Goal: Task Accomplishment & Management: Use online tool/utility

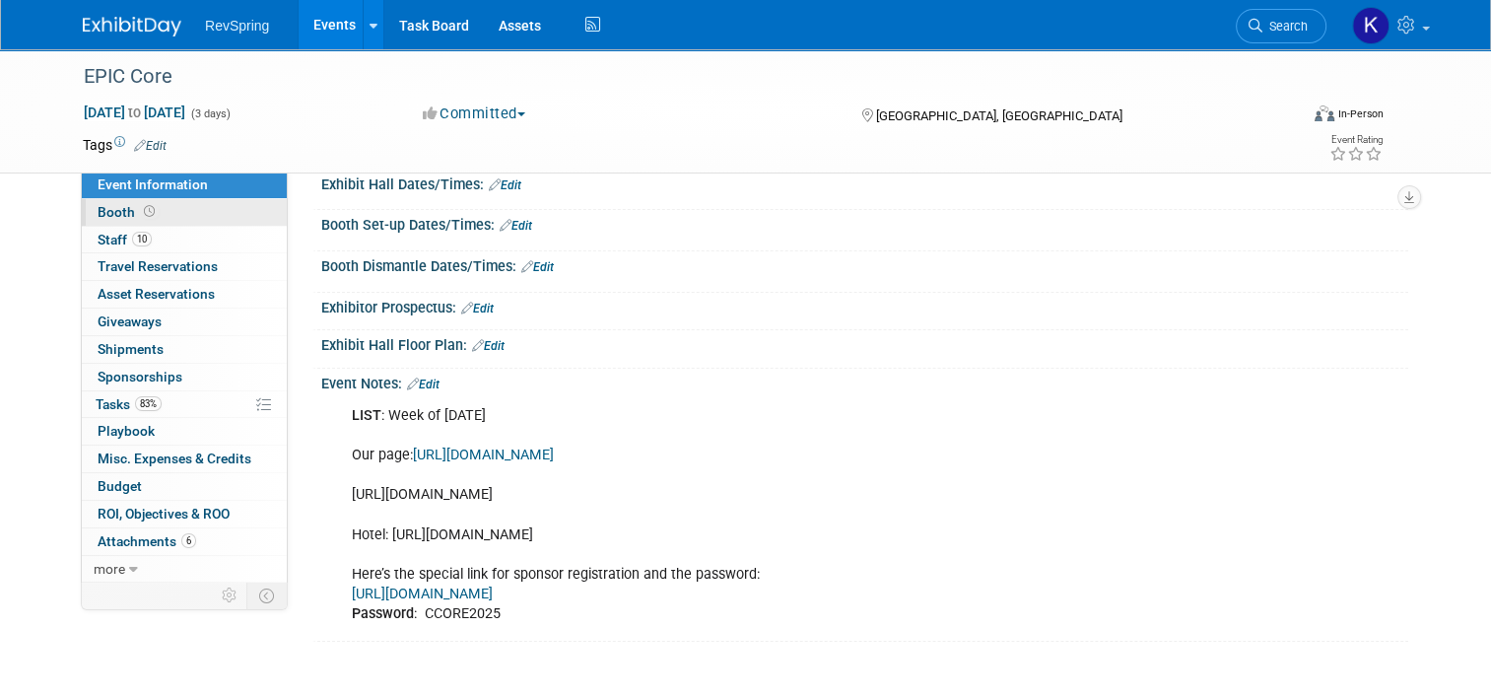
click at [188, 209] on link "Booth" at bounding box center [184, 212] width 205 height 27
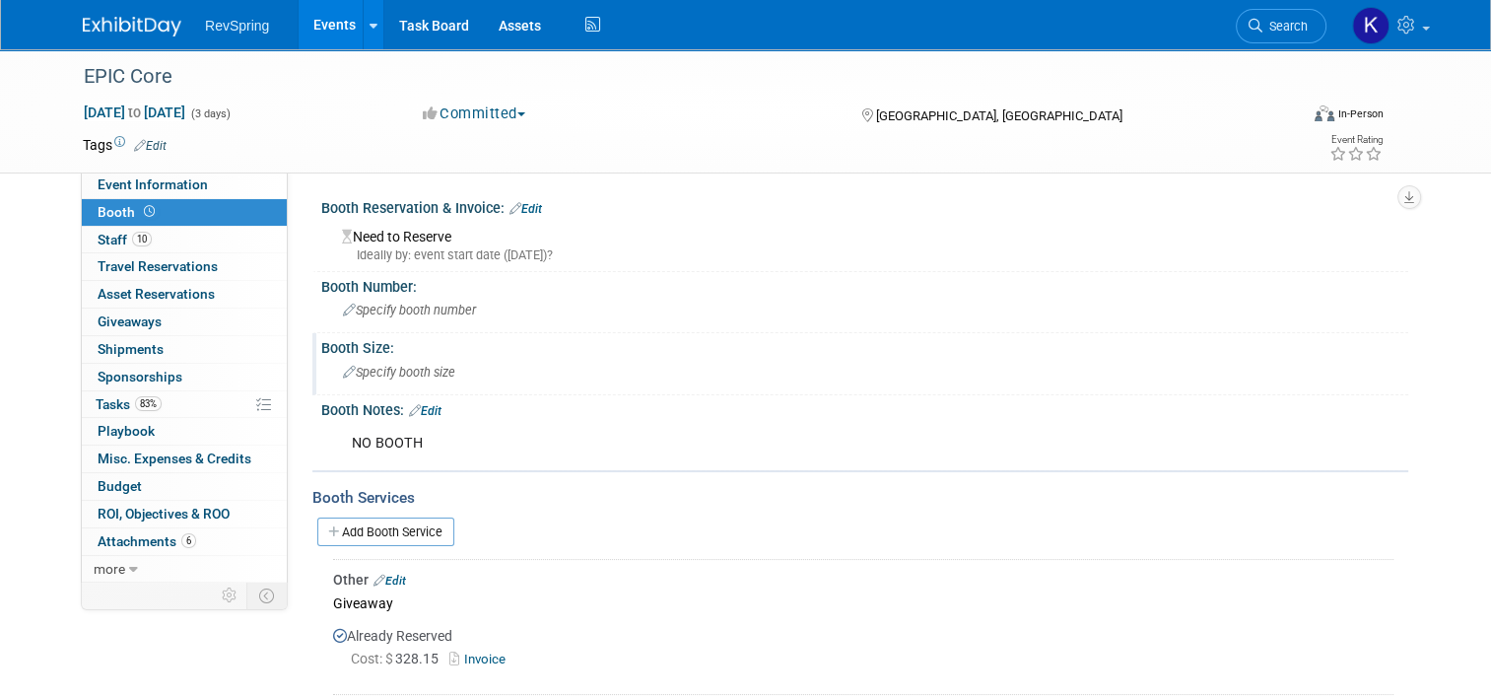
scroll to position [118, 0]
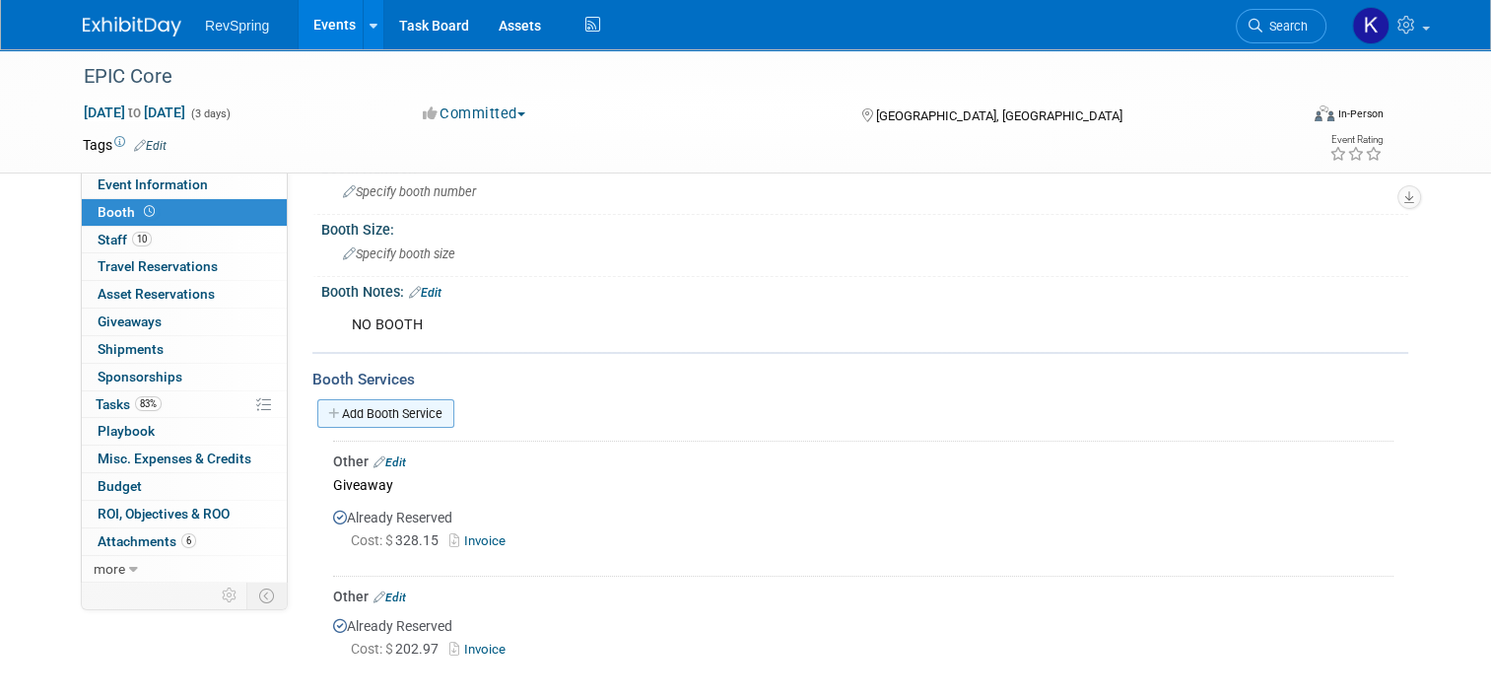
click at [407, 413] on link "Add Booth Service" at bounding box center [385, 413] width 137 height 29
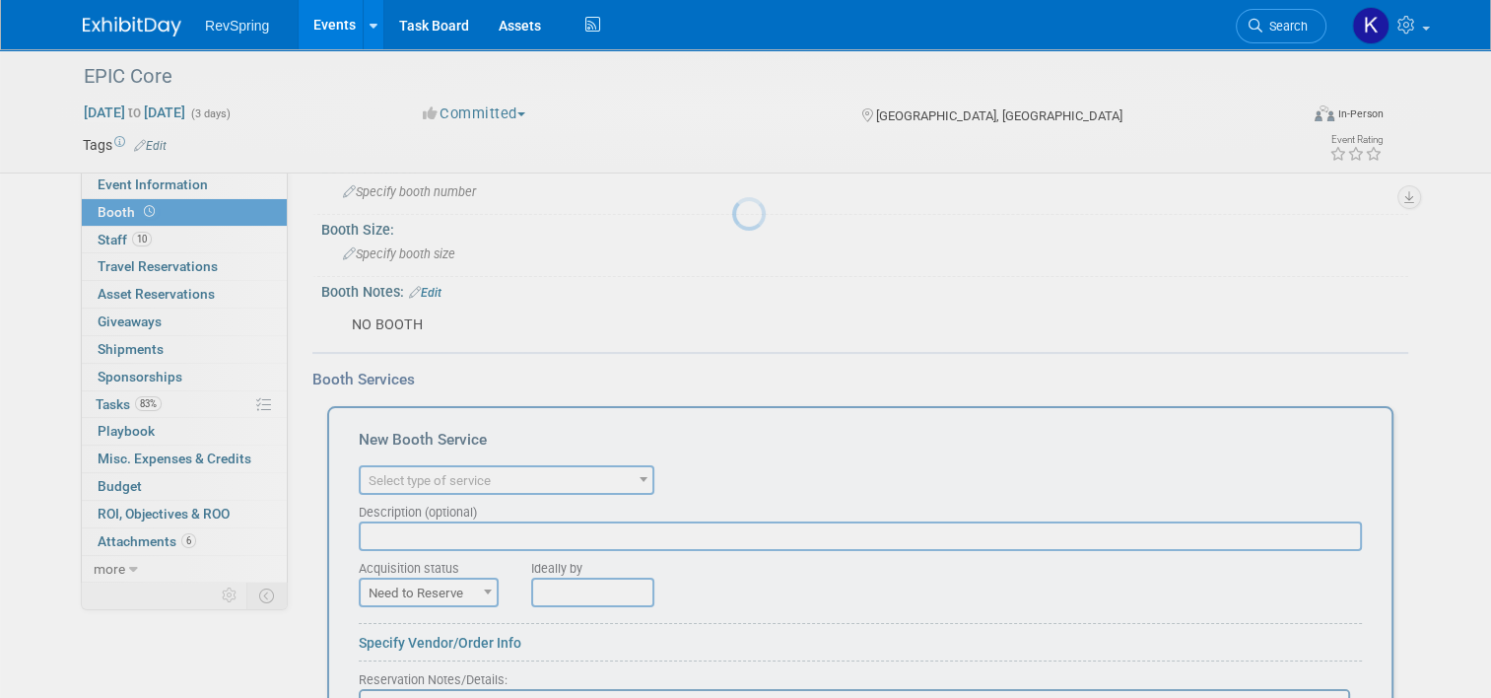
scroll to position [0, 0]
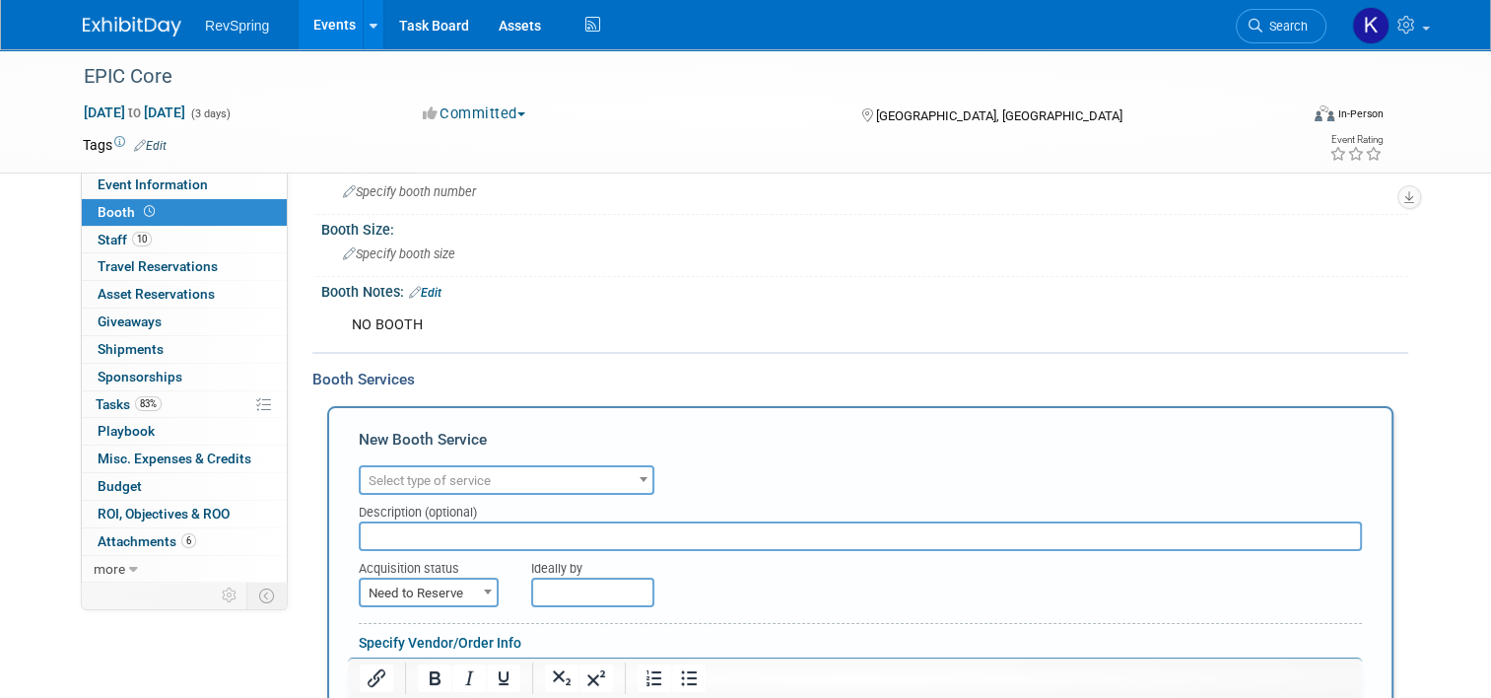
click at [429, 473] on span "Select type of service" at bounding box center [430, 480] width 122 height 15
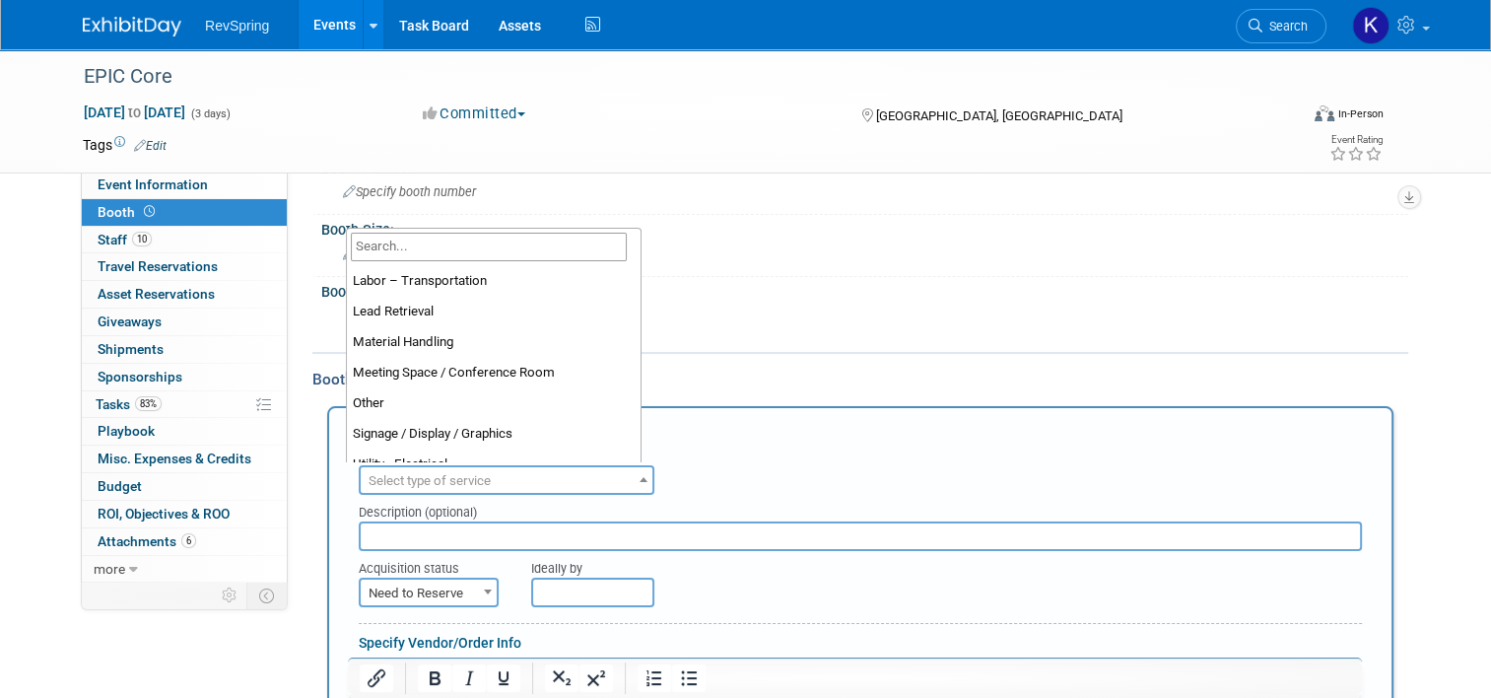
scroll to position [402, 0]
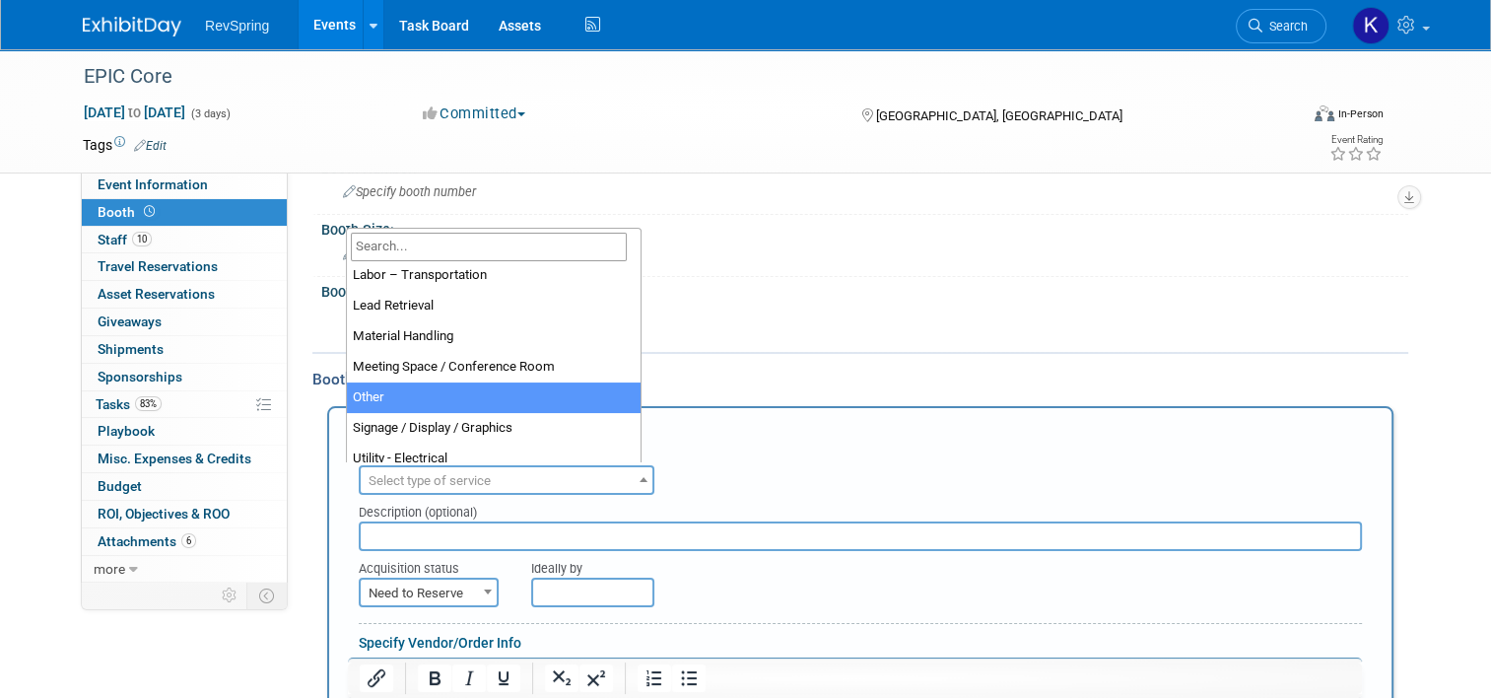
select select "1"
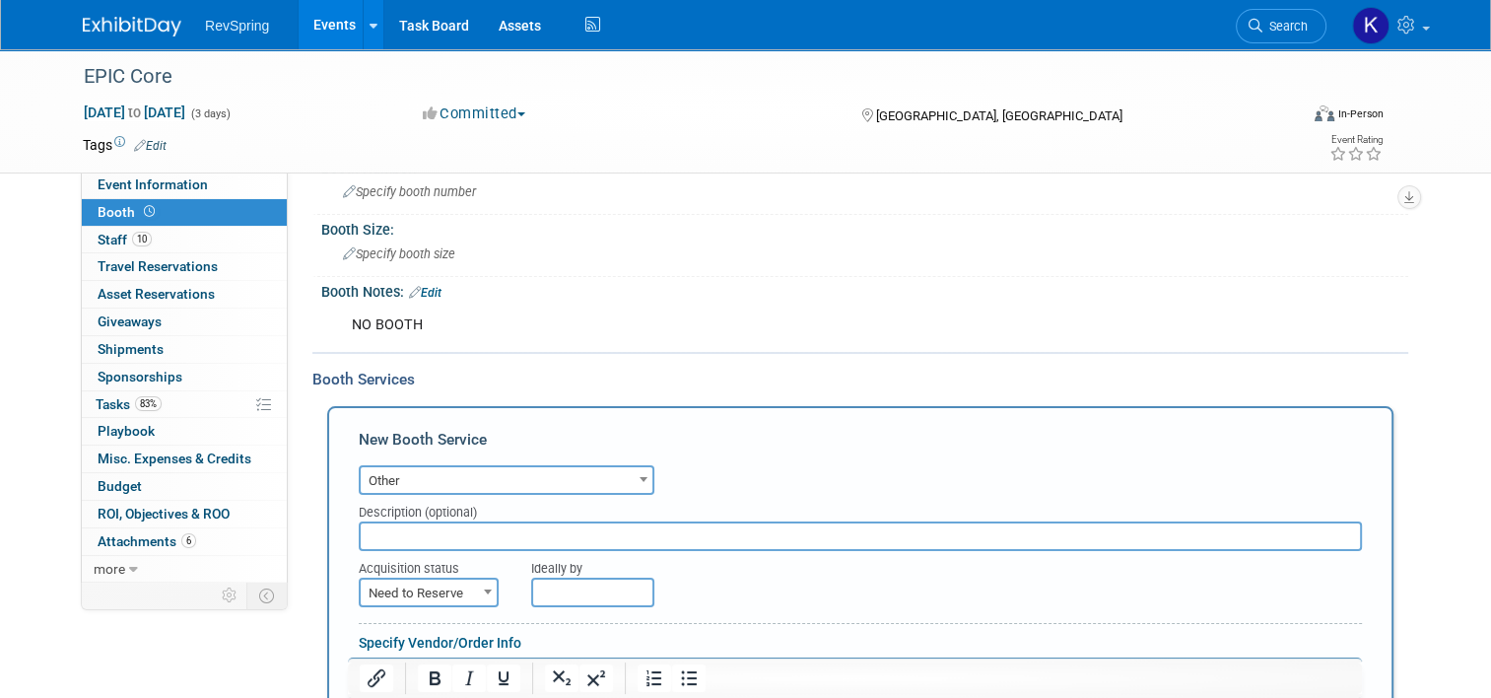
click at [405, 530] on input "text" at bounding box center [860, 536] width 1003 height 30
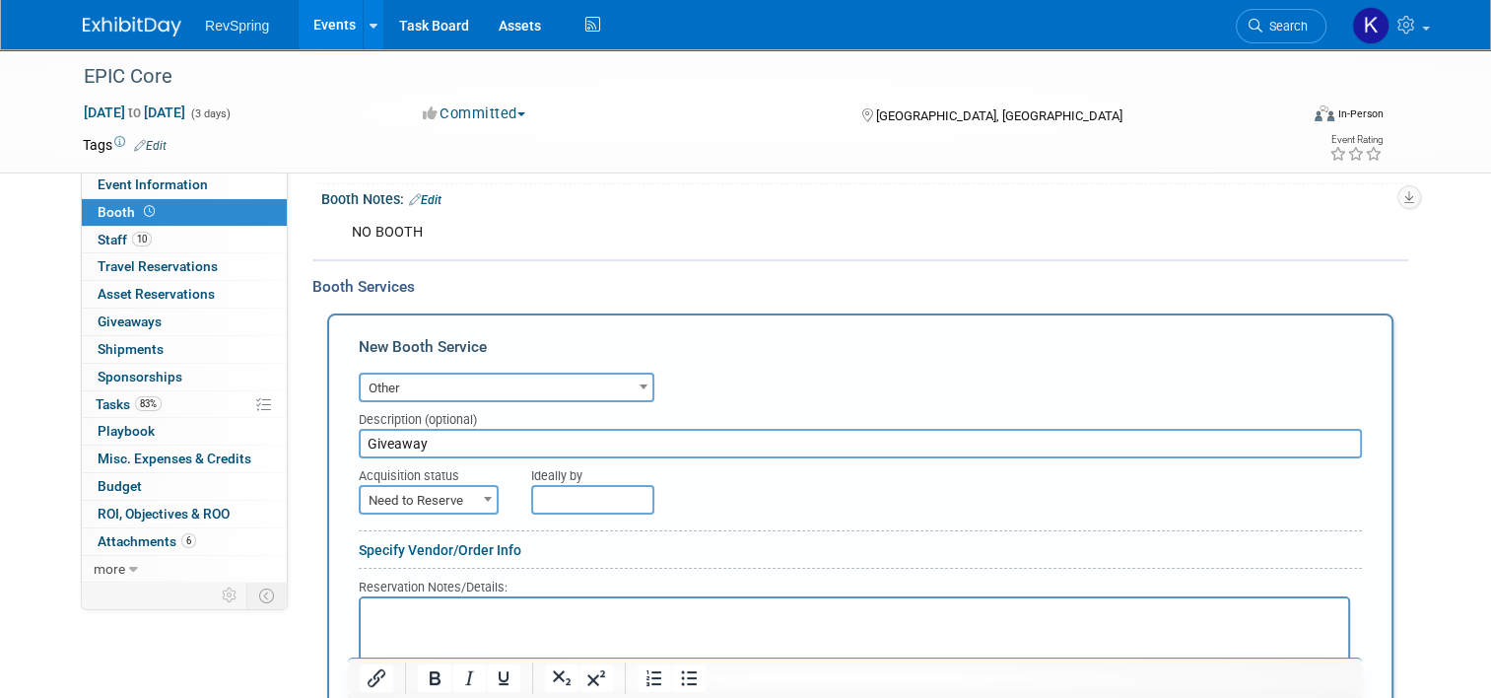
scroll to position [212, 0]
type input "Giveaway"
click at [456, 503] on span "Need to Reserve" at bounding box center [429, 500] width 136 height 28
select select "2"
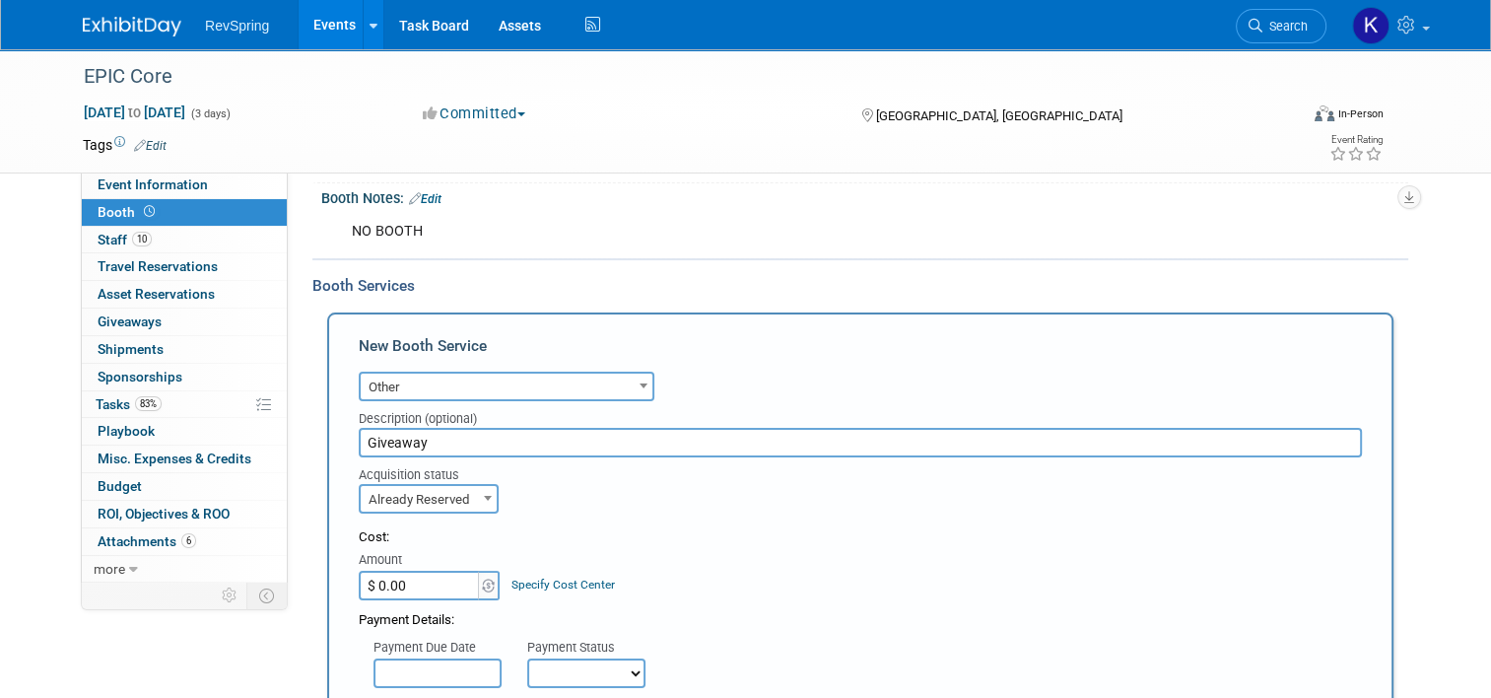
scroll to position [337, 0]
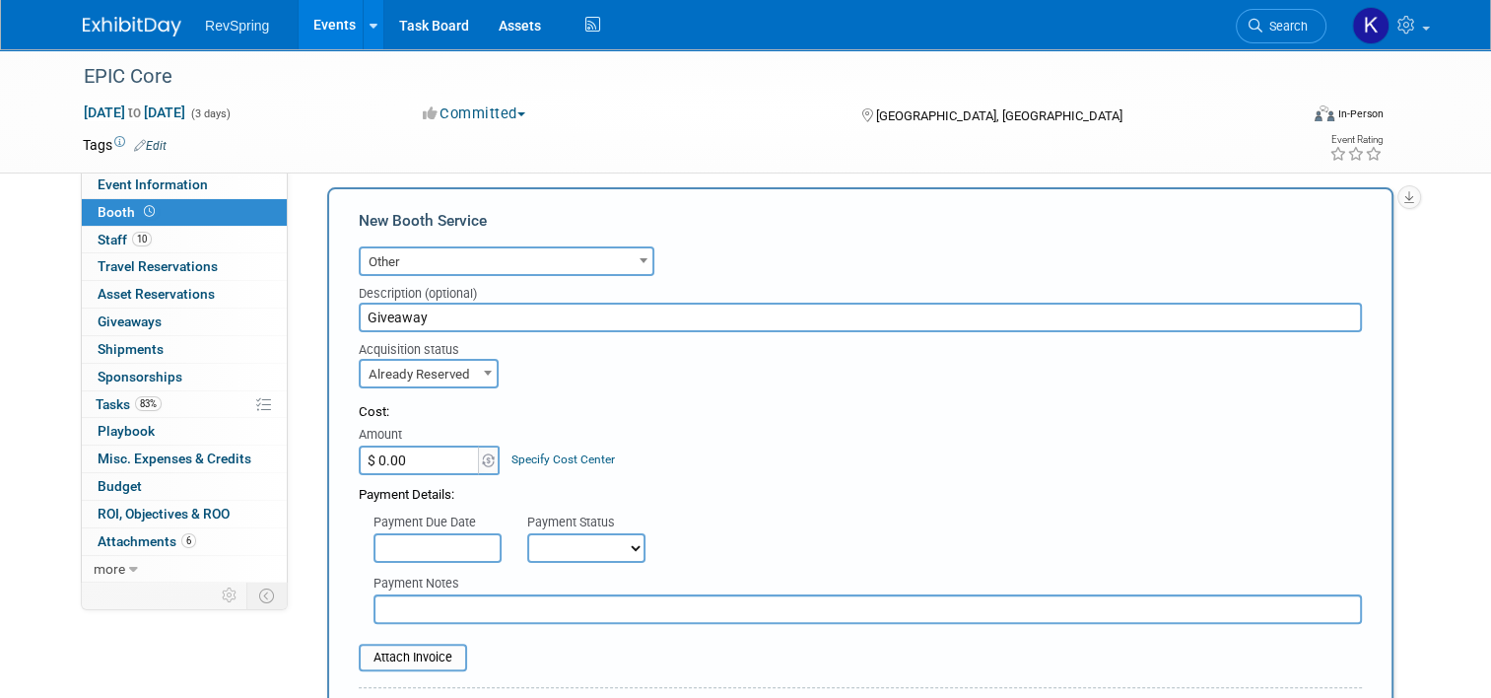
click at [449, 453] on input "$ 0.00" at bounding box center [420, 460] width 123 height 30
type input "$ 1,194.07"
click at [413, 650] on input "file" at bounding box center [348, 657] width 235 height 24
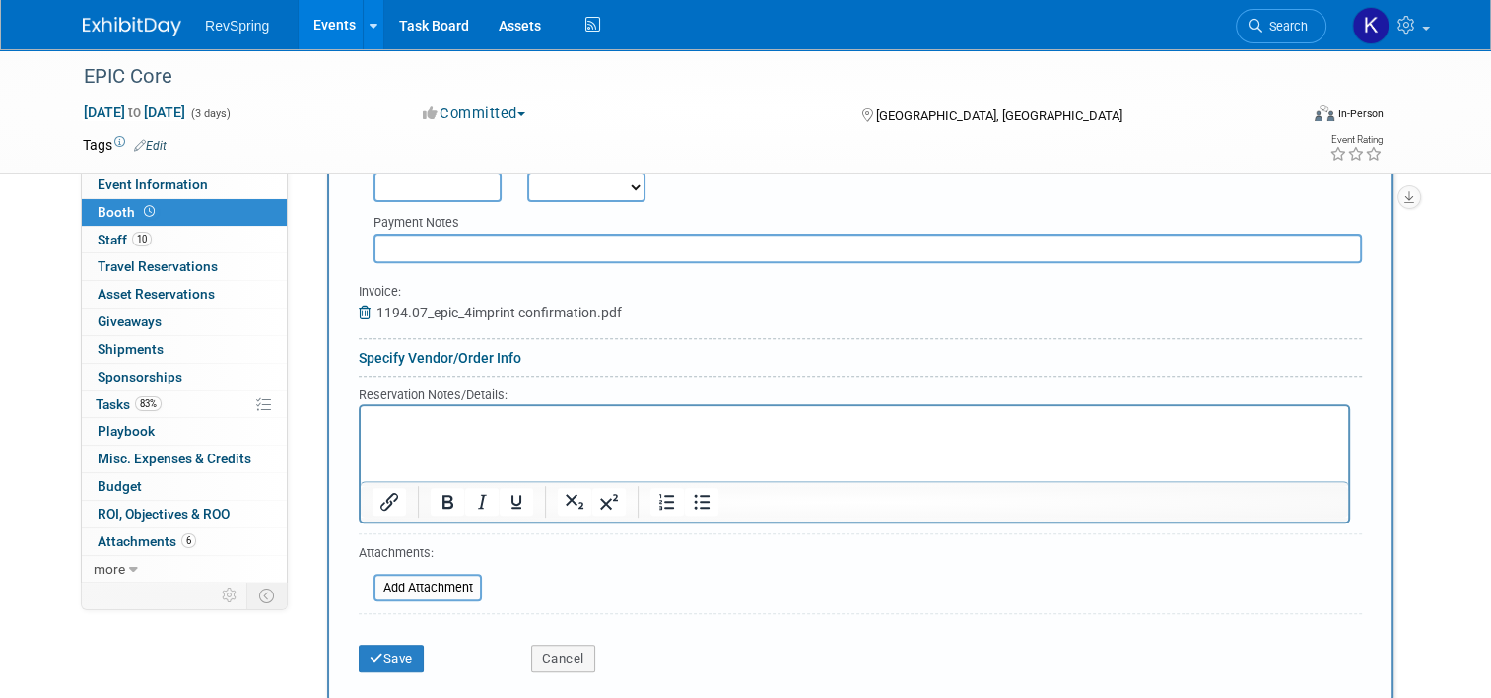
scroll to position [702, 0]
click at [379, 640] on button "Save" at bounding box center [391, 654] width 65 height 28
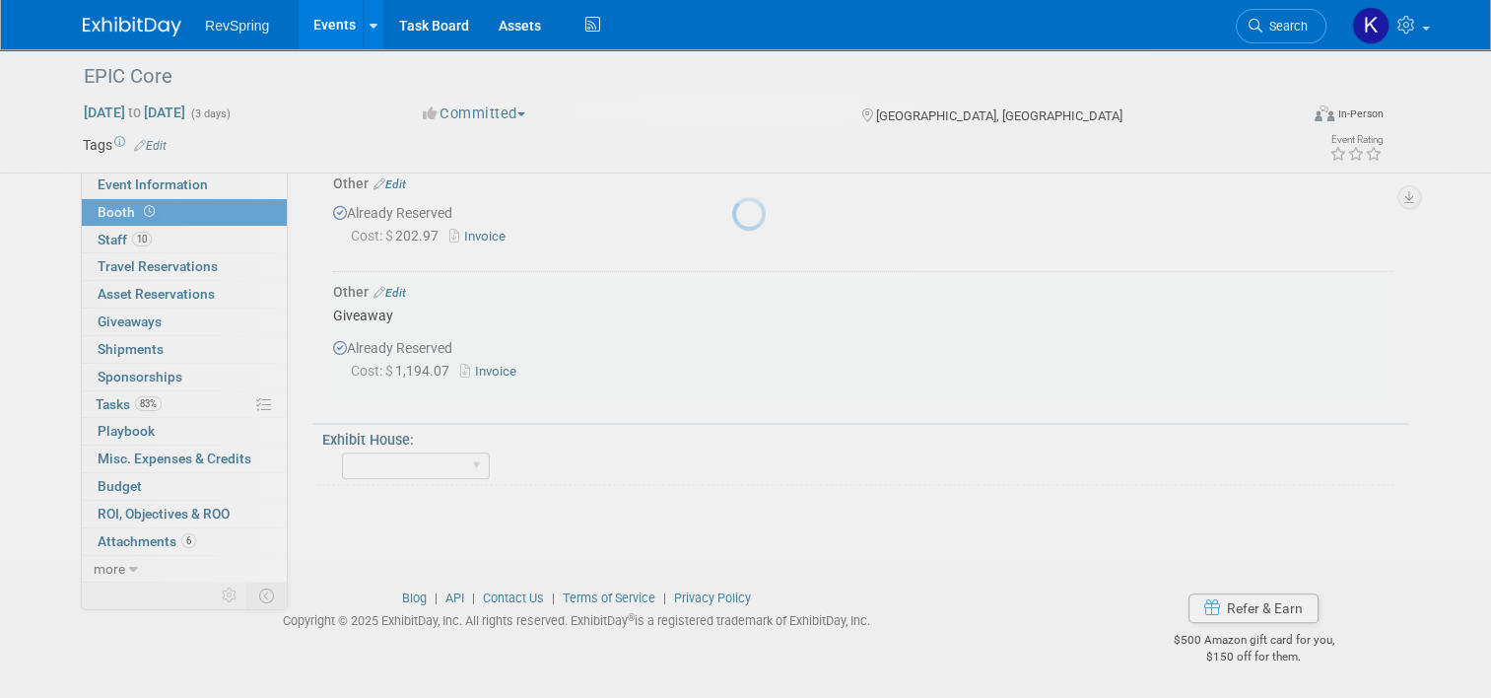
scroll to position [526, 0]
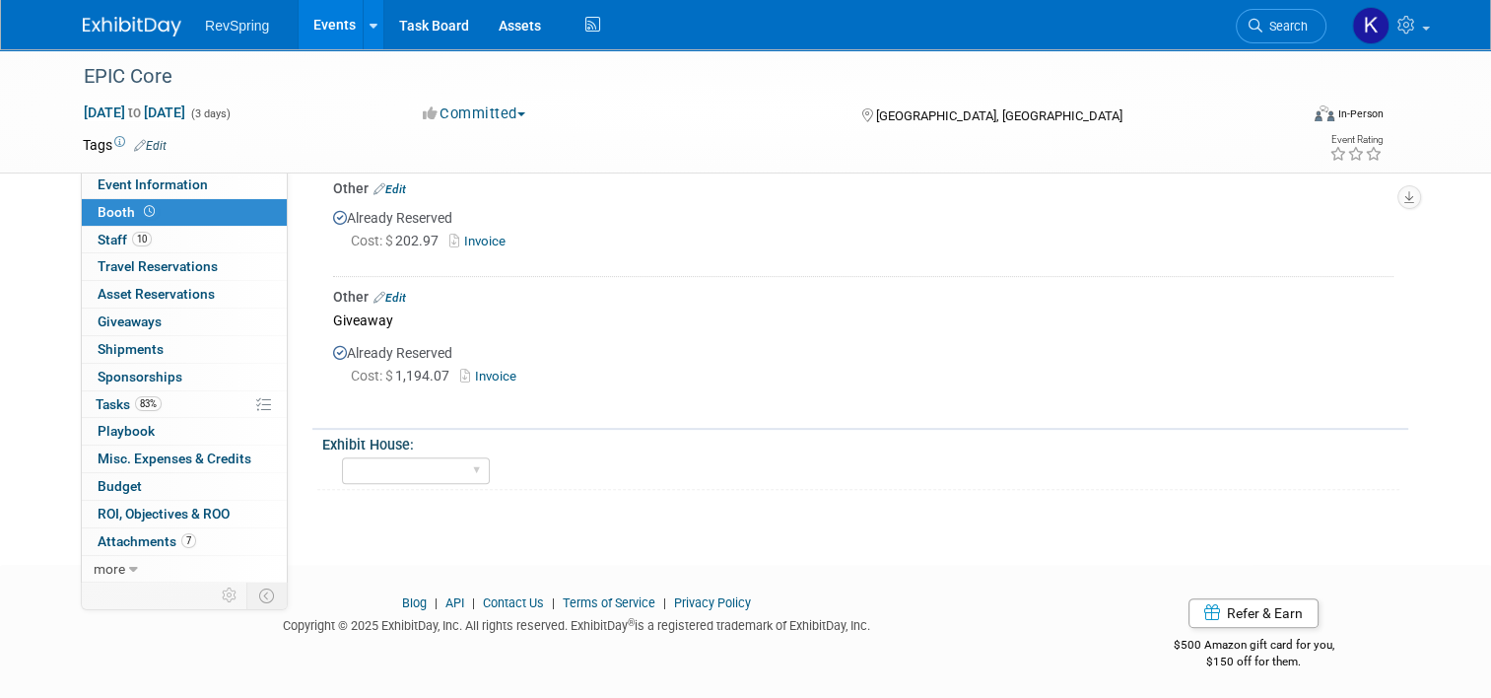
click at [335, 43] on link "Events" at bounding box center [335, 24] width 72 height 49
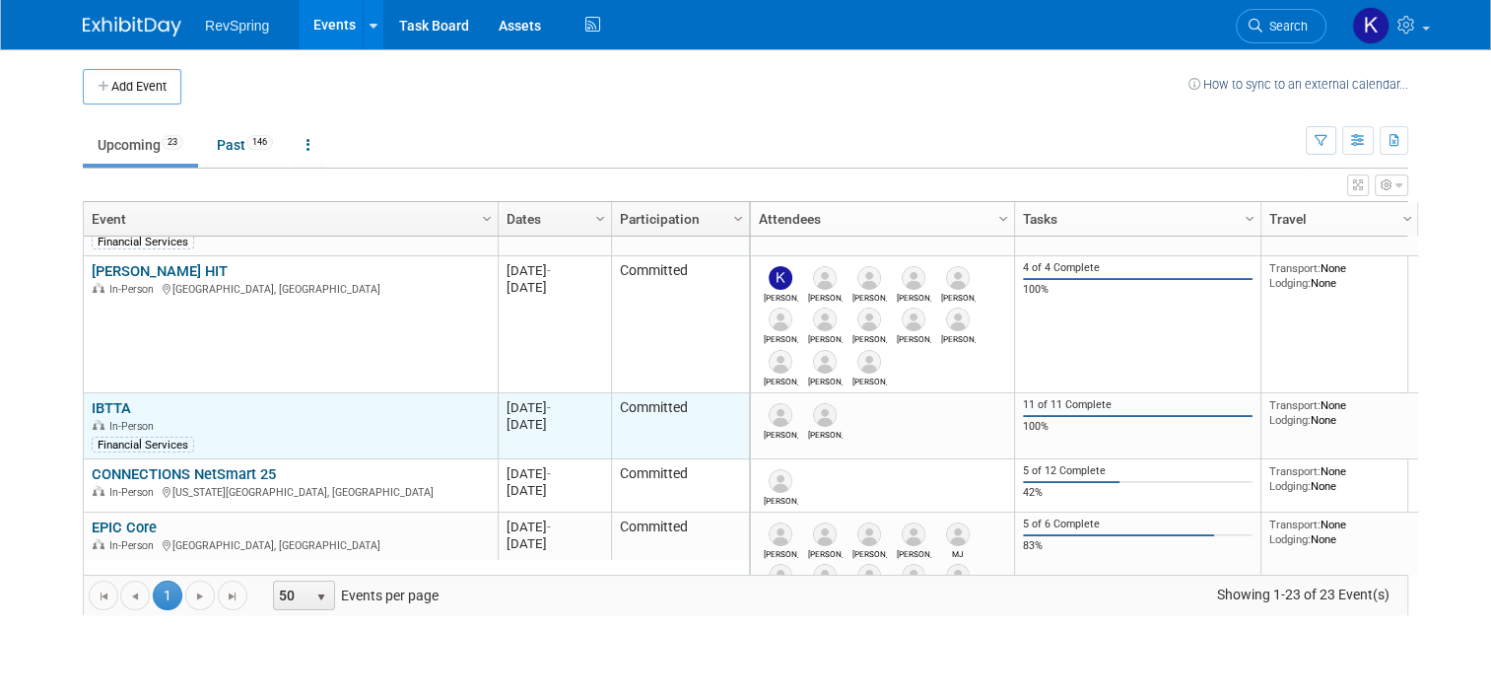
scroll to position [98, 0]
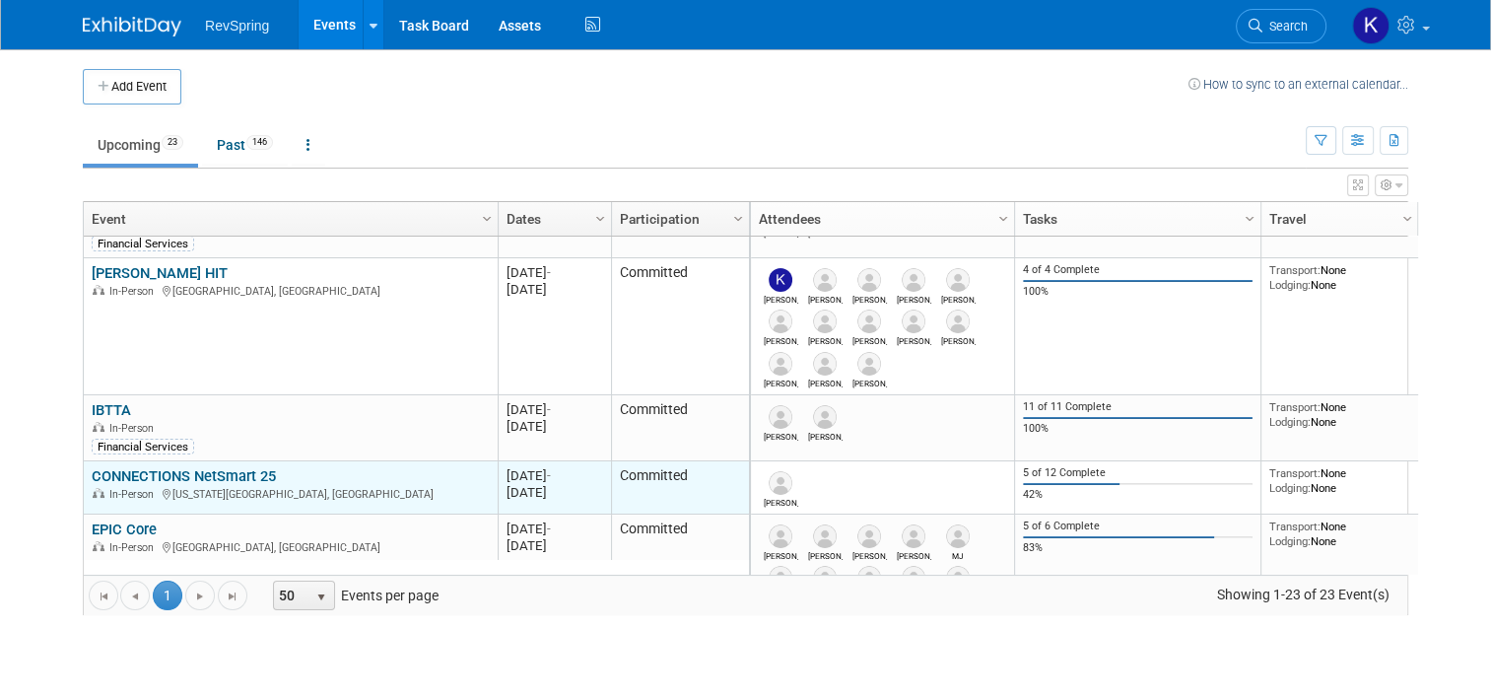
click at [198, 475] on link "CONNECTIONS NetSmart 25" at bounding box center [184, 476] width 184 height 18
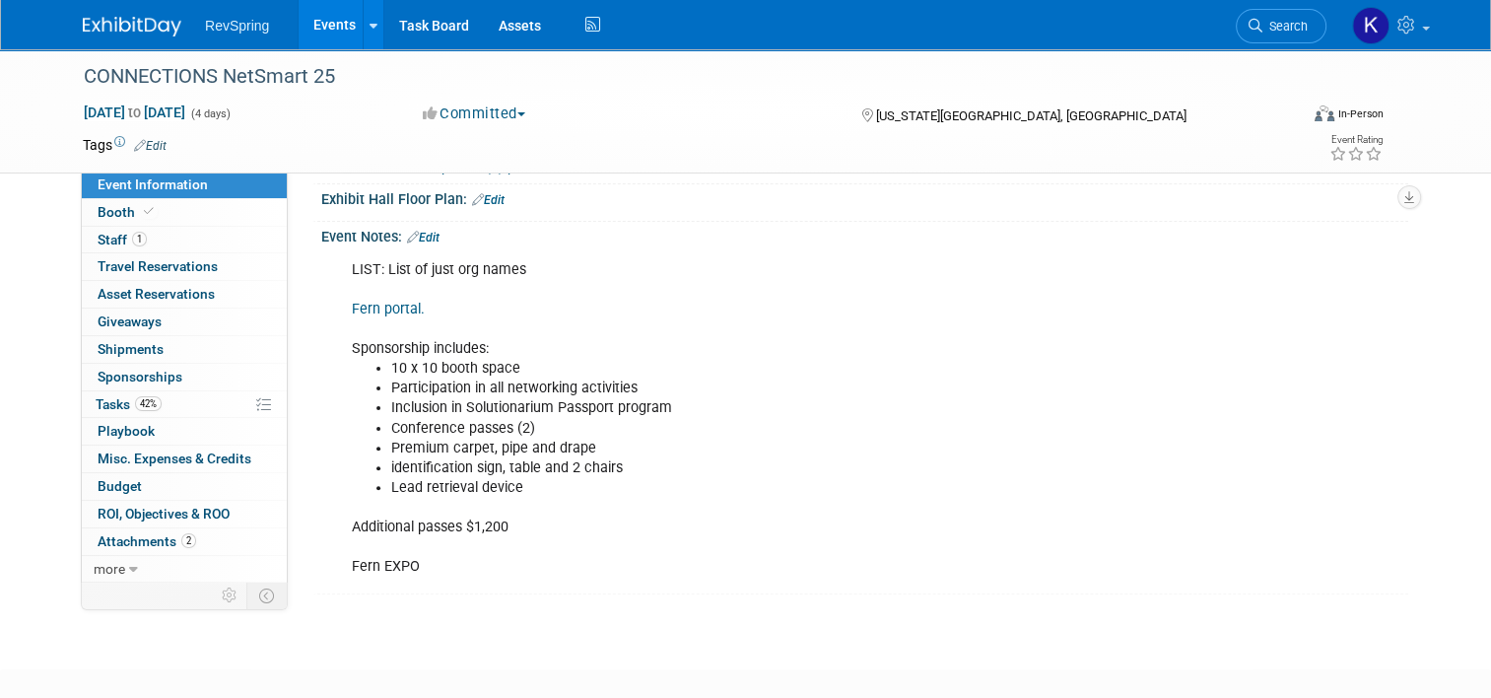
scroll to position [493, 0]
click at [422, 232] on link "Edit" at bounding box center [423, 238] width 33 height 14
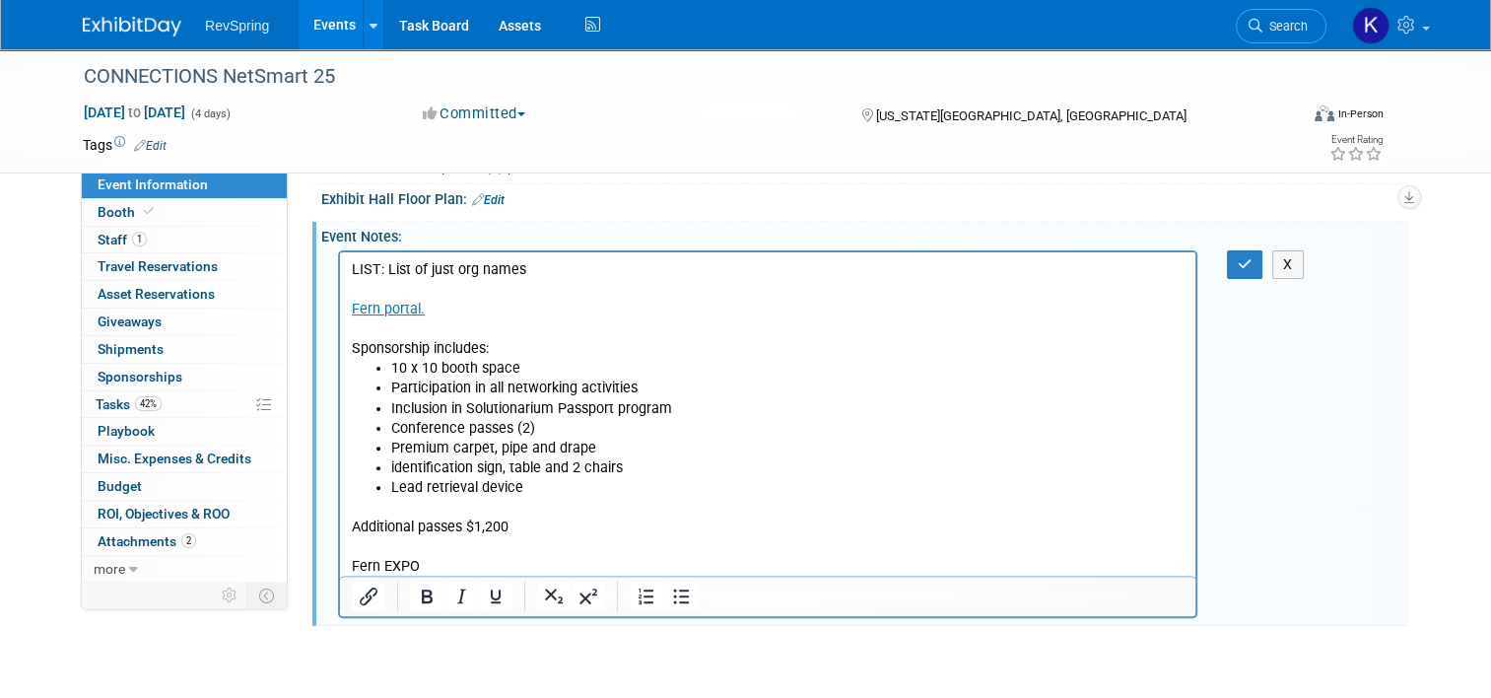
scroll to position [0, 0]
click at [434, 563] on p "Additional passes $1,200 Fern EXPO" at bounding box center [768, 536] width 833 height 79
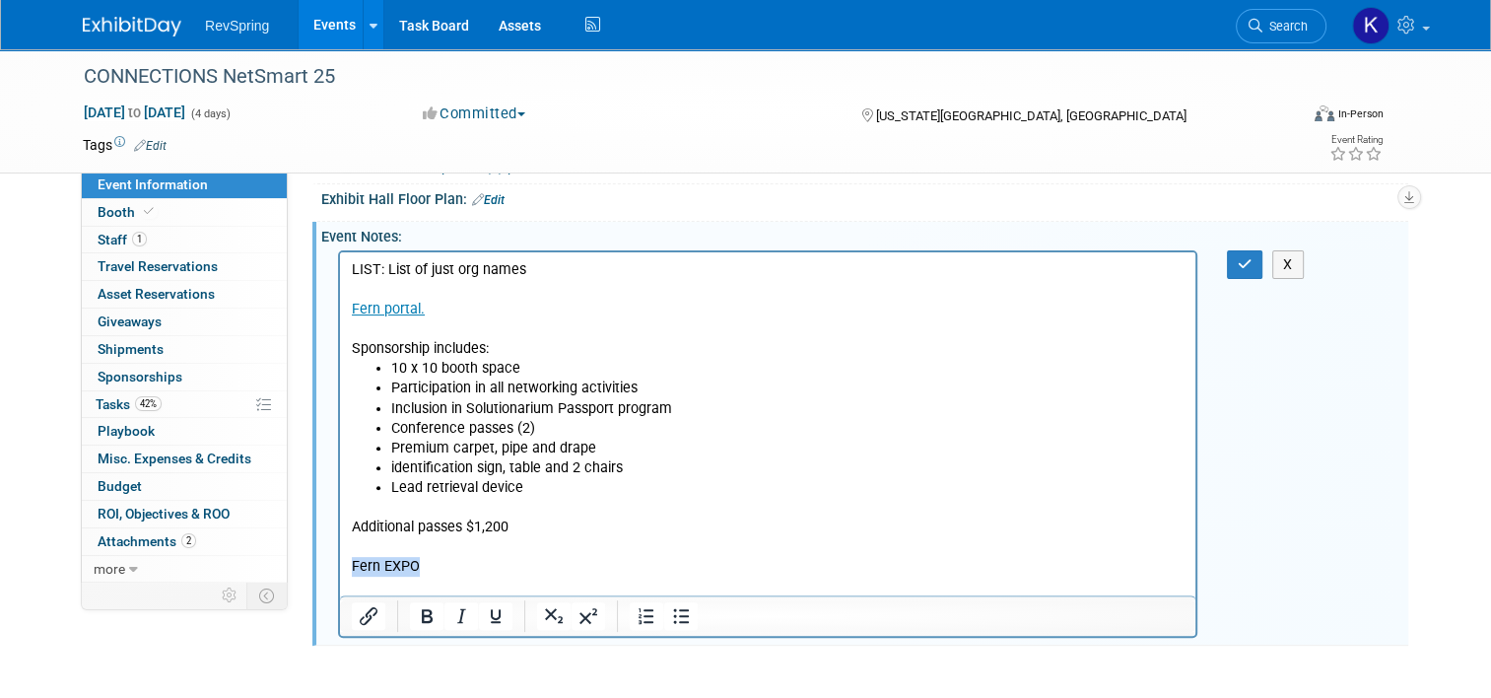
drag, startPoint x: 434, startPoint y: 563, endPoint x: 347, endPoint y: 564, distance: 86.7
click at [347, 564] on html "LIST: List of just org names Fern portal. Sponsorship includes: 10 x 10 booth s…" at bounding box center [767, 423] width 855 height 344
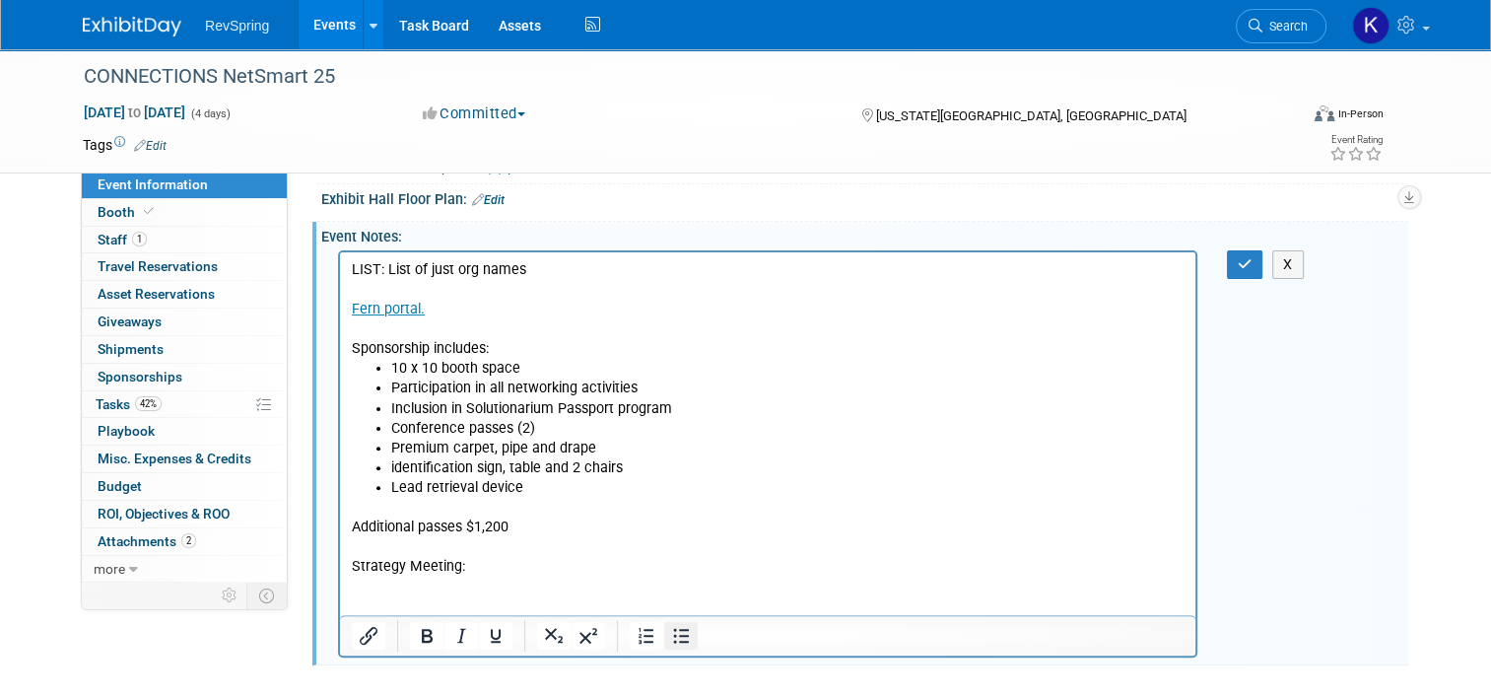
click at [679, 634] on button "Bullet list" at bounding box center [681, 636] width 34 height 28
click at [1240, 250] on button "button" at bounding box center [1245, 264] width 36 height 29
